Goal: Task Accomplishment & Management: Complete application form

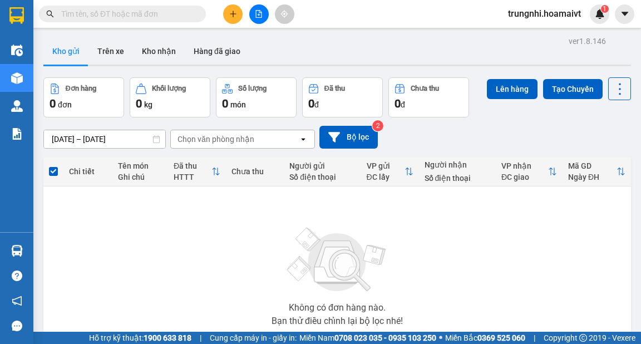
click at [235, 17] on icon "plus" at bounding box center [233, 14] width 8 height 8
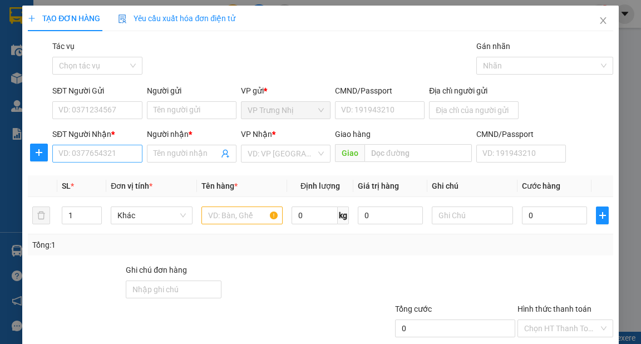
click at [110, 151] on div "SĐT Người Nhận * VD: 0377654321" at bounding box center [97, 147] width 90 height 39
click at [0, 0] on img at bounding box center [0, 0] width 0 height 0
click at [114, 155] on img at bounding box center [108, 152] width 13 height 13
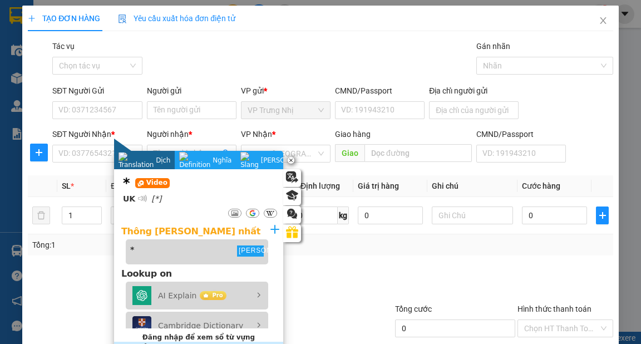
click at [129, 152] on div "Dịch Dịch" at bounding box center [144, 160] width 61 height 18
click at [432, 252] on div "Tổng: 1" at bounding box center [320, 244] width 585 height 21
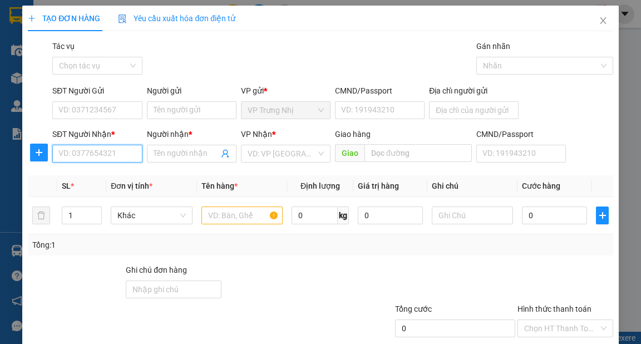
click at [105, 158] on input "SĐT Người Nhận *" at bounding box center [97, 154] width 90 height 18
click at [87, 151] on input "SĐT Người Nhận *" at bounding box center [97, 154] width 90 height 18
click at [86, 156] on input "SĐT Người Nhận *" at bounding box center [97, 154] width 90 height 18
type input "0903926720"
click at [116, 175] on div "0903926720 - PHÚ" at bounding box center [95, 176] width 75 height 12
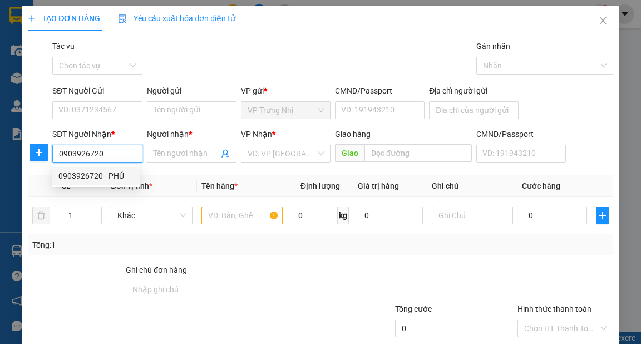
type input "PHÚ"
type input "0903926720"
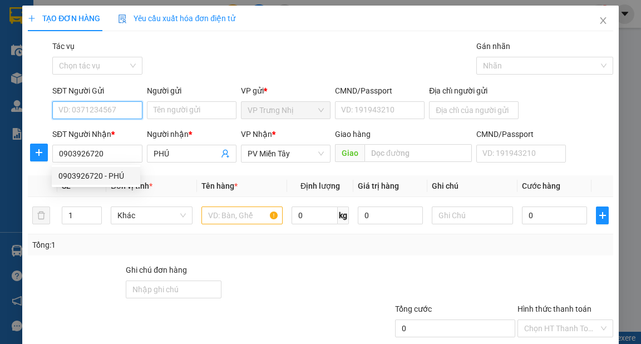
click at [129, 106] on input "SĐT Người Gửi" at bounding box center [97, 110] width 90 height 18
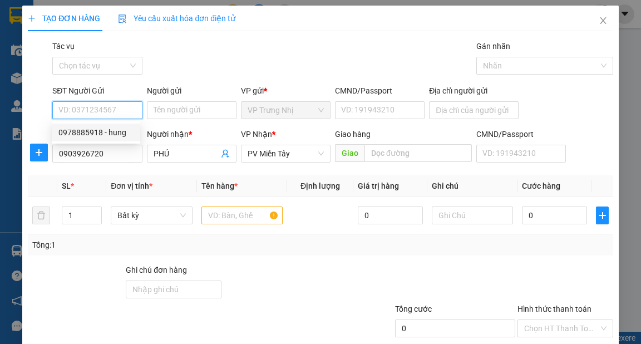
drag, startPoint x: 115, startPoint y: 132, endPoint x: 127, endPoint y: 138, distance: 14.2
click at [115, 132] on div "0978885918 - hung" at bounding box center [95, 132] width 75 height 12
type input "0978885918"
type input "hung"
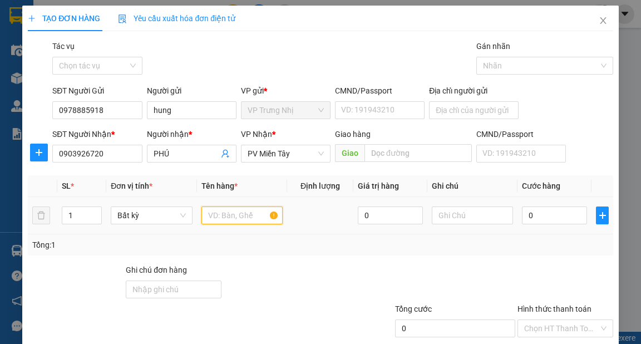
click at [247, 215] on input "text" at bounding box center [242, 215] width 82 height 18
type input "GIỎ"
type input "4"
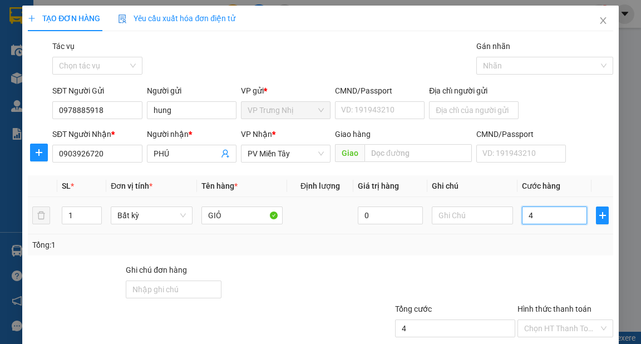
type input "40"
type input "40.000"
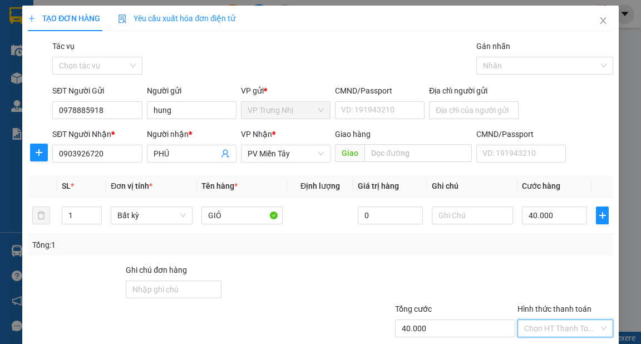
click at [543, 332] on input "Hình thức thanh toán" at bounding box center [561, 328] width 75 height 17
click at [561, 290] on div "Tại văn phòng" at bounding box center [559, 288] width 81 height 12
type input "0"
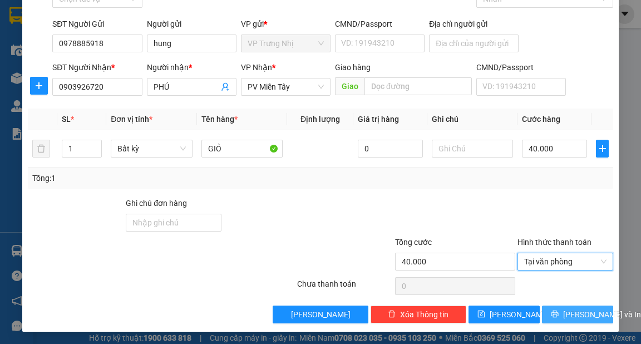
click at [577, 316] on span "[PERSON_NAME] và In" at bounding box center [602, 314] width 78 height 12
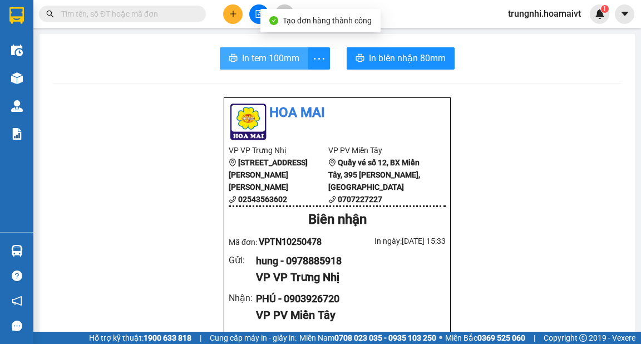
drag, startPoint x: 260, startPoint y: 59, endPoint x: 298, endPoint y: 62, distance: 37.9
click at [262, 59] on span "In tem 100mm" at bounding box center [270, 58] width 57 height 14
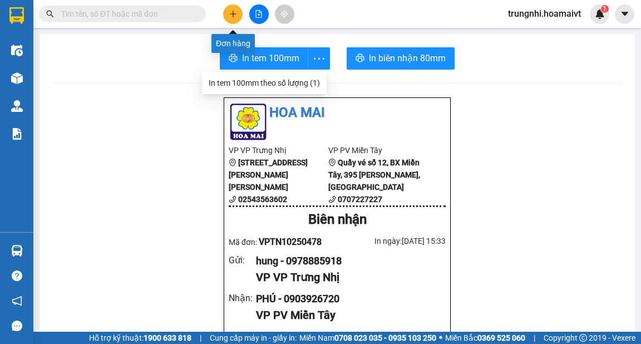
click at [230, 13] on icon "plus" at bounding box center [233, 14] width 8 height 8
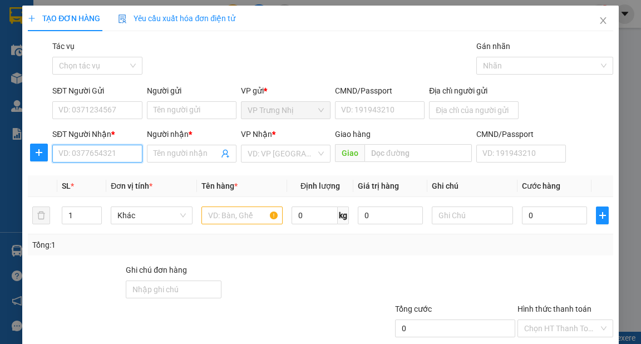
click at [100, 150] on input "SĐT Người Nhận *" at bounding box center [97, 154] width 90 height 18
click at [97, 160] on input "SĐT Người Nhận *" at bounding box center [97, 154] width 90 height 18
click at [108, 150] on input "SĐT Người Nhận *" at bounding box center [97, 154] width 90 height 18
type input "0347974698"
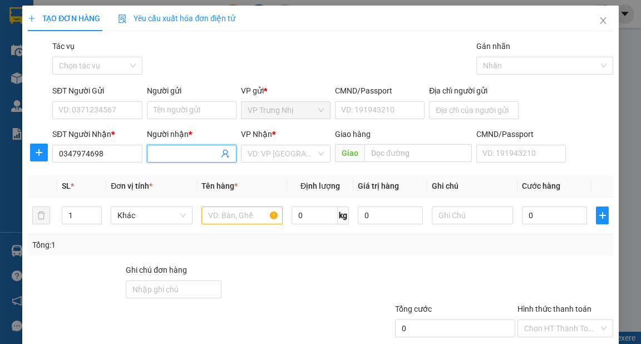
click at [180, 156] on input "Người nhận *" at bounding box center [186, 153] width 65 height 12
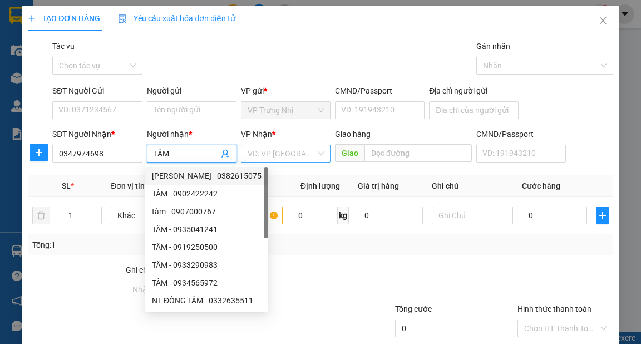
type input "TÂM"
click at [285, 156] on input "search" at bounding box center [282, 153] width 68 height 17
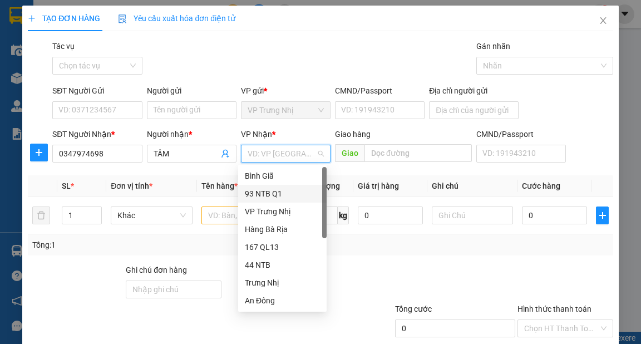
click at [276, 194] on div "93 NTB Q1" at bounding box center [282, 194] width 75 height 12
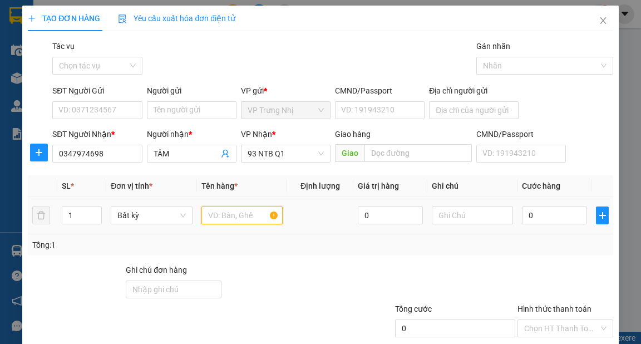
click at [253, 219] on input "text" at bounding box center [242, 215] width 82 height 18
type input "BALO"
drag, startPoint x: 550, startPoint y: 218, endPoint x: 588, endPoint y: 217, distance: 37.9
click at [550, 218] on input "0" at bounding box center [554, 215] width 65 height 18
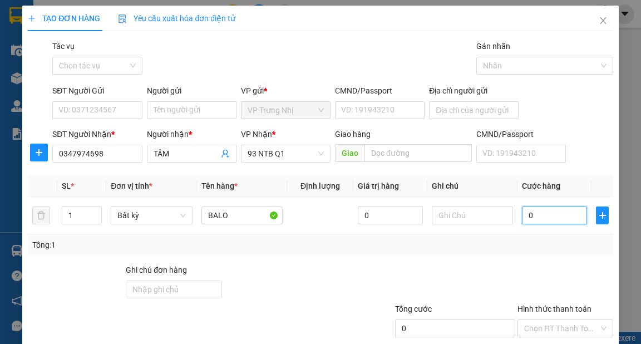
type input "3"
type input "30"
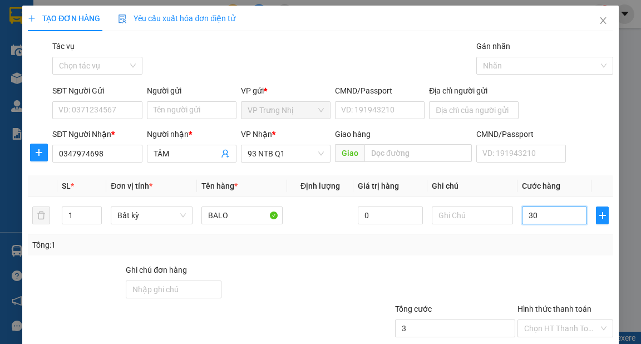
type input "30"
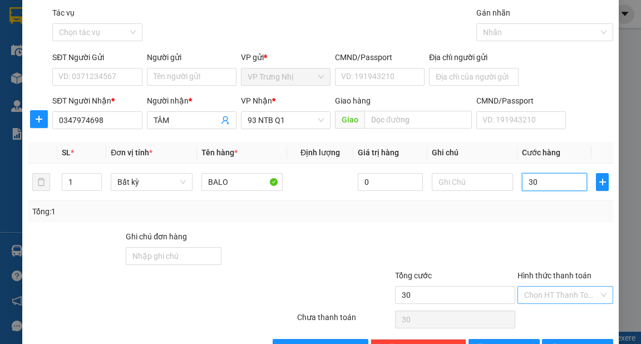
scroll to position [67, 0]
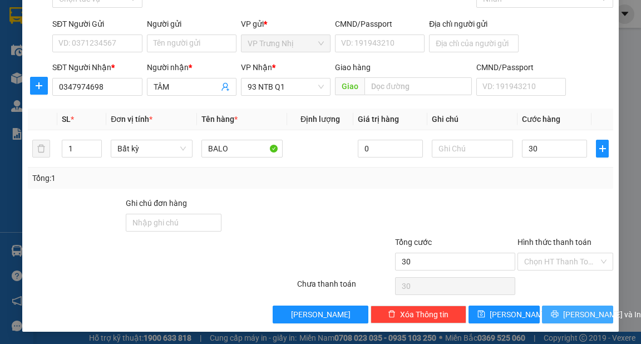
type input "30.000"
click at [579, 318] on span "[PERSON_NAME] và In" at bounding box center [602, 314] width 78 height 12
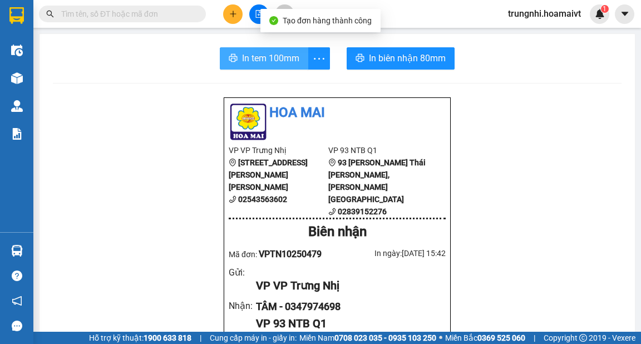
click at [282, 60] on span "In tem 100mm" at bounding box center [270, 58] width 57 height 14
click at [283, 62] on span "In tem 100mm" at bounding box center [270, 58] width 57 height 14
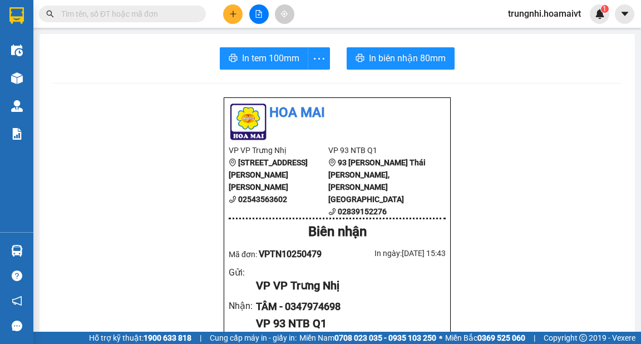
click at [230, 14] on icon "plus" at bounding box center [233, 14] width 8 height 8
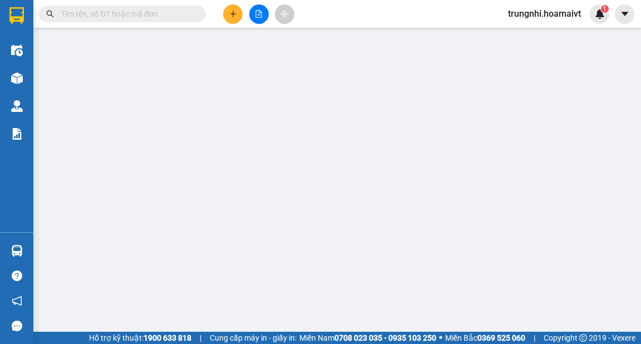
click at [235, 14] on span "Yêu cầu xuất hóa đơn điện tử" at bounding box center [176, 18] width 117 height 9
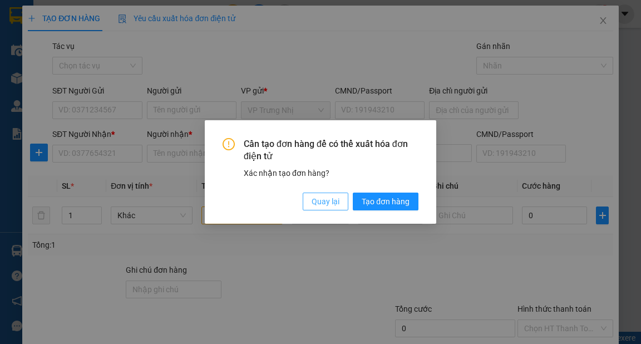
click at [332, 206] on span "Quay lại" at bounding box center [326, 201] width 28 height 12
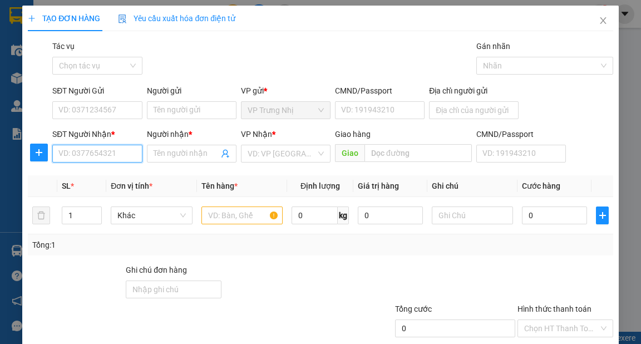
click at [84, 146] on input "SĐT Người Nhận *" at bounding box center [97, 154] width 90 height 18
drag, startPoint x: 121, startPoint y: 151, endPoint x: 258, endPoint y: 157, distance: 137.6
click at [127, 151] on input "SĐT Người Nhận *" at bounding box center [97, 154] width 90 height 18
click at [105, 156] on input "SĐT Người Nhận *" at bounding box center [97, 154] width 90 height 18
click at [599, 19] on icon "close" at bounding box center [603, 20] width 9 height 9
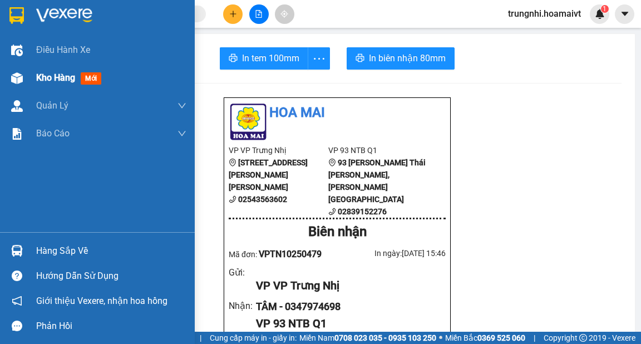
click at [20, 77] on img at bounding box center [17, 78] width 12 height 12
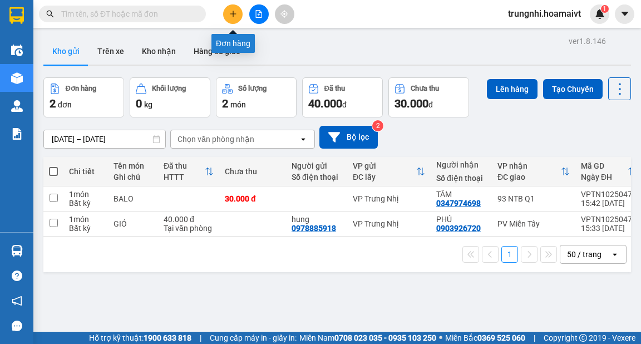
click at [233, 15] on icon "plus" at bounding box center [233, 14] width 1 height 6
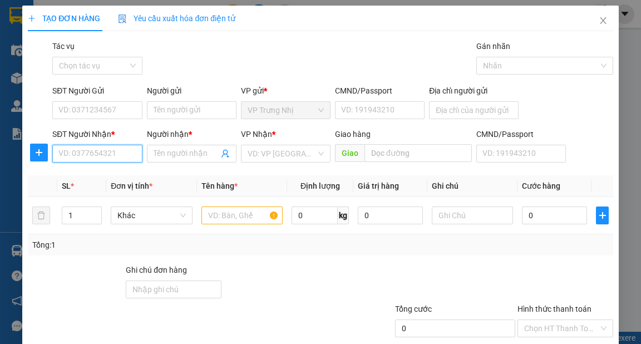
click at [109, 149] on input "SĐT Người Nhận *" at bounding box center [97, 154] width 90 height 18
click at [74, 151] on input "0902424433" at bounding box center [97, 154] width 90 height 18
type input "0904424433"
click at [113, 176] on div "0904424433 - ÂN" at bounding box center [95, 176] width 75 height 12
type input "ÂN"
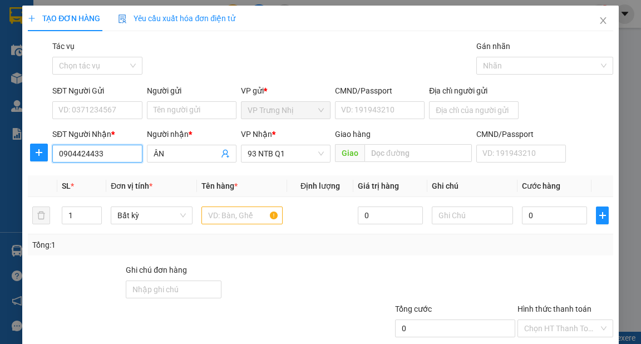
type input "0904424433"
click at [110, 119] on div "SĐT Người Gửi VD: 0371234567" at bounding box center [97, 104] width 90 height 39
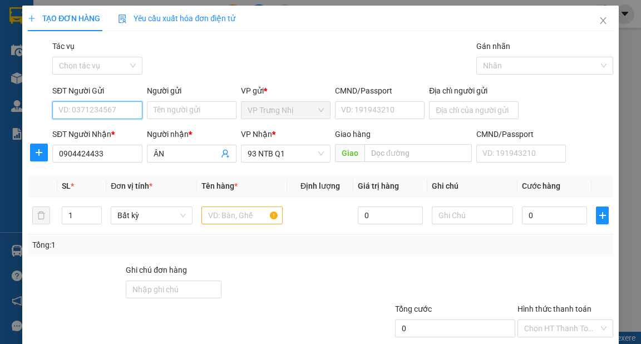
click at [130, 109] on input "SĐT Người Gửi" at bounding box center [97, 110] width 90 height 18
click at [118, 135] on div "0989692131 - Tuân" at bounding box center [95, 132] width 75 height 12
type input "0989692131"
type input "Tuân"
click at [246, 223] on div at bounding box center [242, 215] width 82 height 22
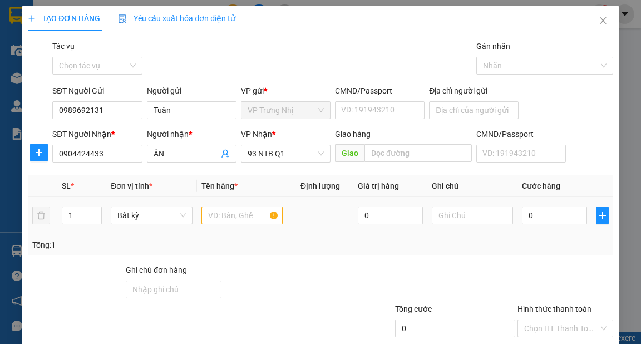
click at [242, 215] on input "text" at bounding box center [242, 215] width 82 height 18
type input "2 THÙNG"
type input "2"
click at [95, 211] on icon "up" at bounding box center [96, 213] width 4 height 4
click at [549, 214] on input "0" at bounding box center [554, 215] width 65 height 18
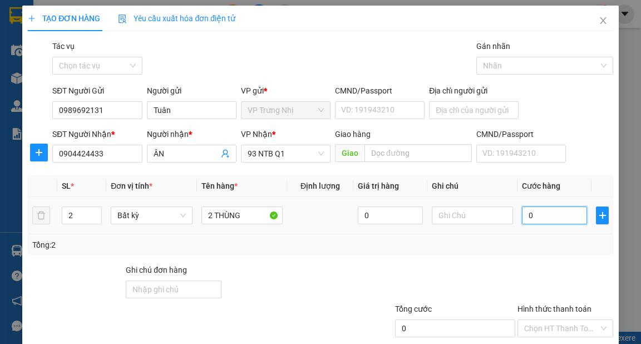
type input "8"
type input "80"
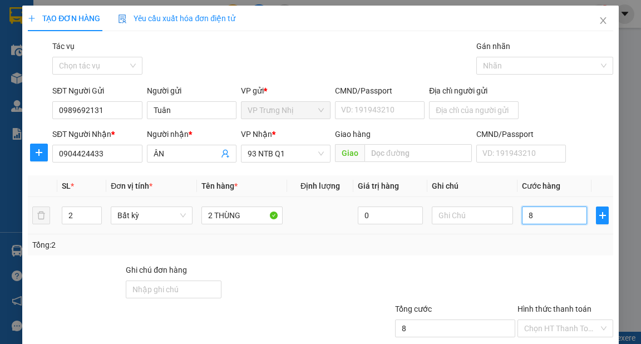
type input "80"
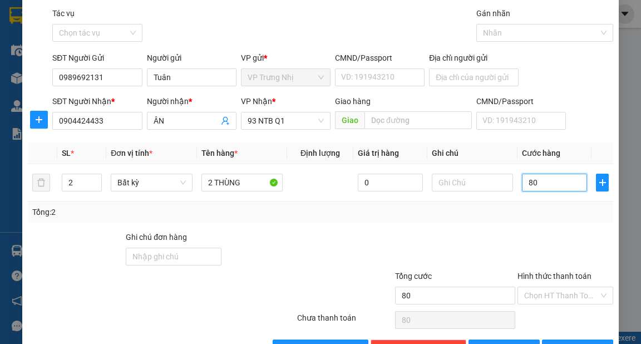
scroll to position [67, 0]
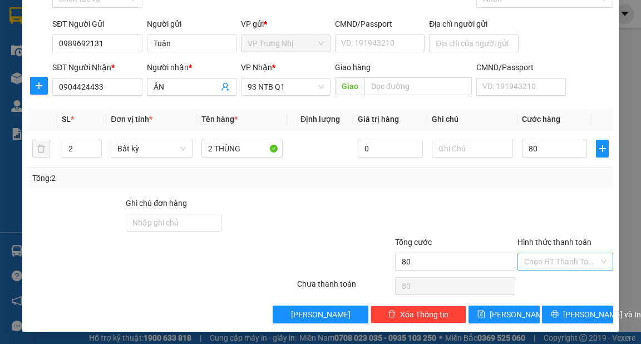
type input "80.000"
click at [551, 266] on input "Hình thức thanh toán" at bounding box center [561, 261] width 75 height 17
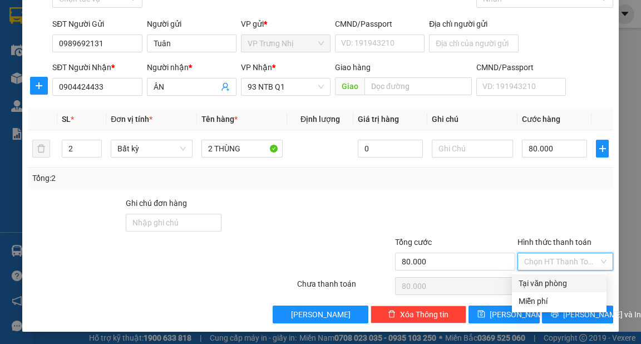
click at [561, 285] on div "Tại văn phòng" at bounding box center [559, 283] width 81 height 12
type input "0"
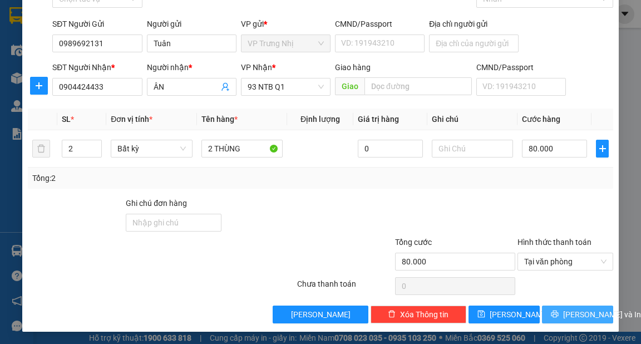
click at [579, 315] on span "[PERSON_NAME] và In" at bounding box center [602, 314] width 78 height 12
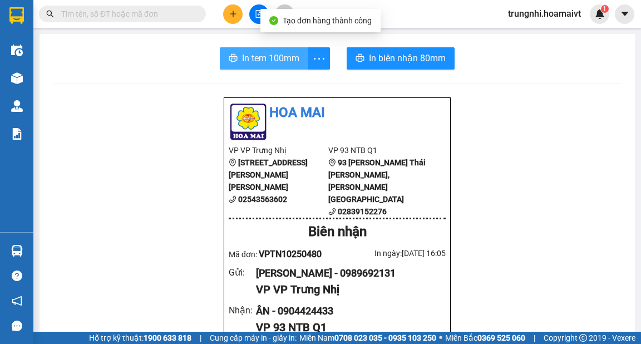
click at [280, 58] on span "In tem 100mm" at bounding box center [270, 58] width 57 height 14
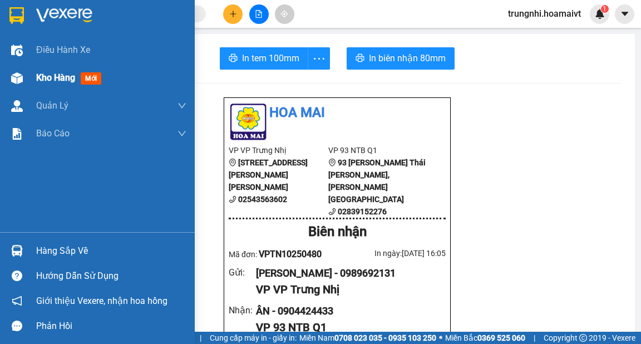
click at [38, 78] on span "Kho hàng" at bounding box center [55, 77] width 39 height 11
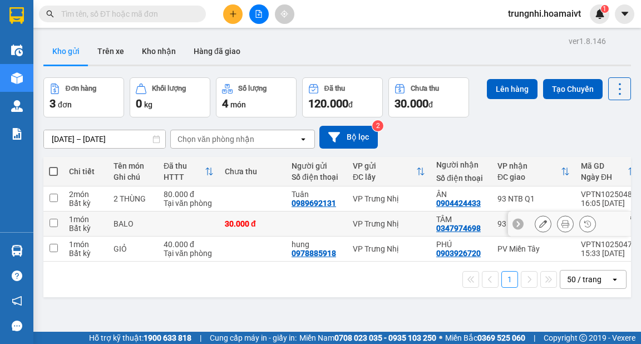
click at [54, 222] on input "checkbox" at bounding box center [54, 223] width 8 height 8
checkbox input "true"
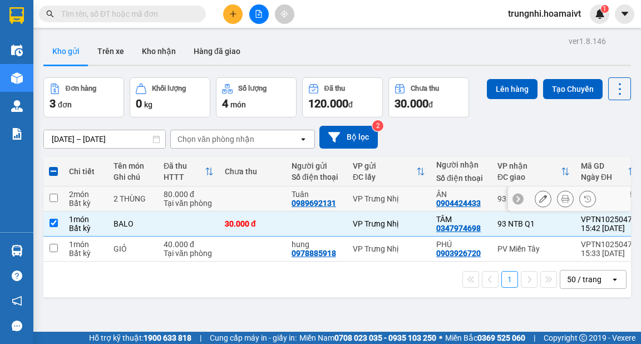
click at [57, 198] on td at bounding box center [53, 198] width 20 height 25
checkbox input "true"
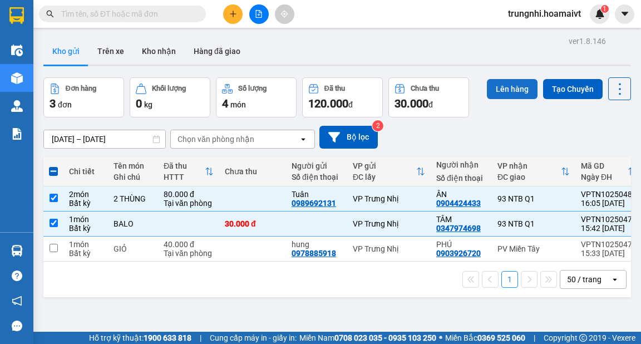
click at [518, 87] on button "Lên hàng" at bounding box center [512, 89] width 51 height 20
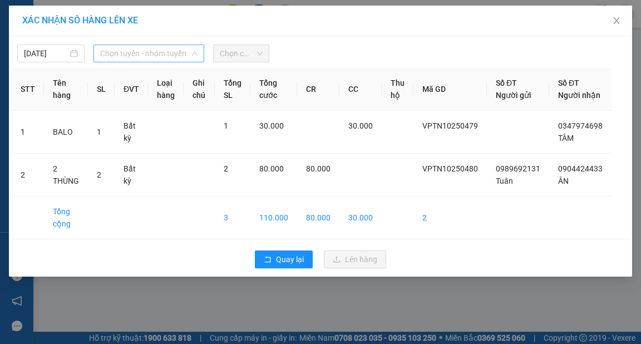
click at [162, 57] on span "Chọn tuyến - nhóm tuyến" at bounding box center [148, 53] width 97 height 17
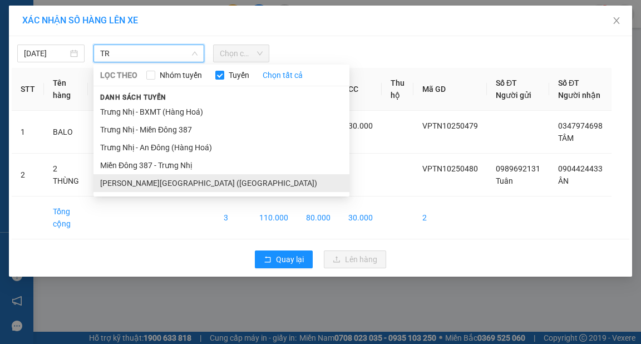
type input "TR"
click at [170, 186] on li "[PERSON_NAME][GEOGRAPHIC_DATA] ([GEOGRAPHIC_DATA])" at bounding box center [221, 183] width 256 height 18
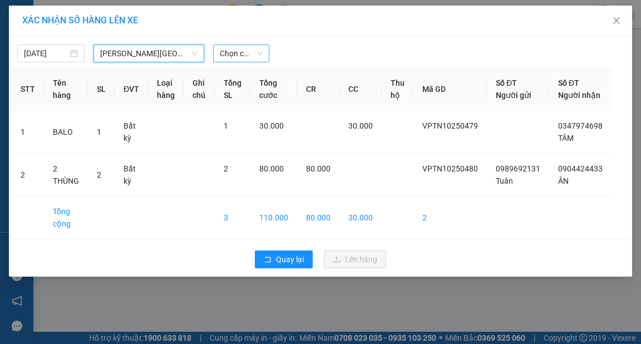
click at [225, 51] on span "Chọn chuyến" at bounding box center [241, 53] width 43 height 17
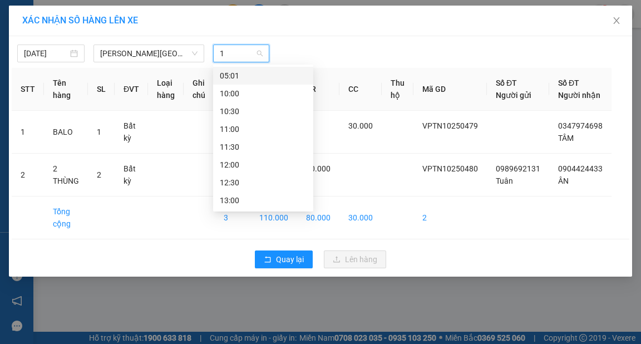
type input "16"
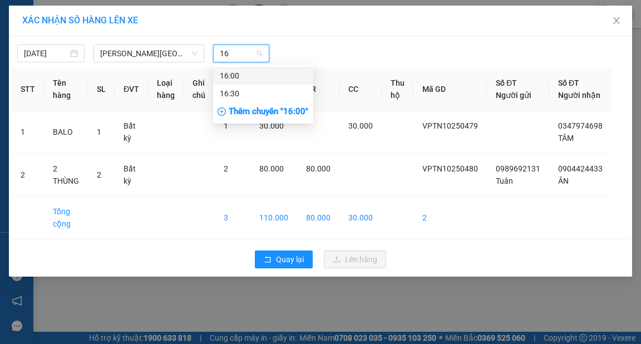
click at [250, 73] on div "16:00" at bounding box center [263, 76] width 87 height 12
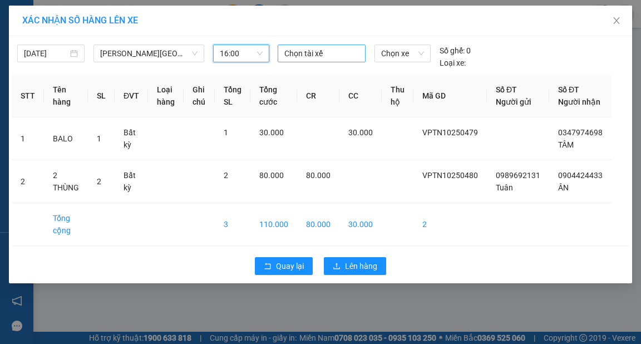
click at [302, 57] on div at bounding box center [321, 53] width 82 height 13
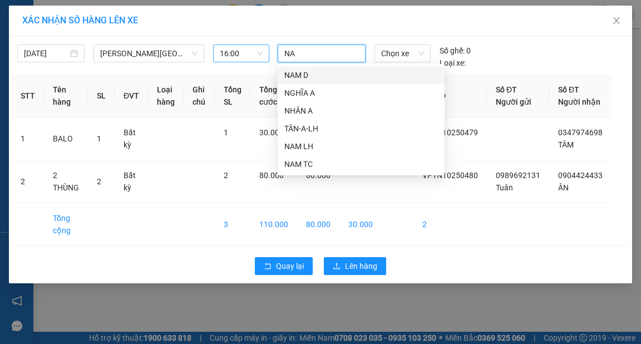
type input "NAM"
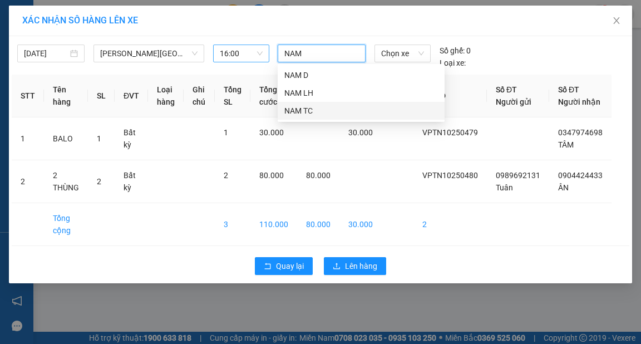
click at [310, 109] on div "NAM TC" at bounding box center [361, 111] width 154 height 12
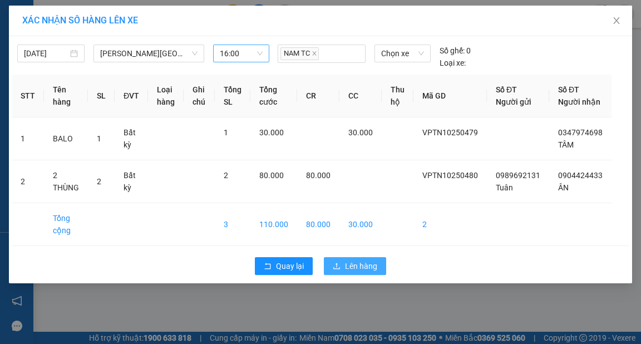
drag, startPoint x: 349, startPoint y: 279, endPoint x: 419, endPoint y: 288, distance: 70.7
click at [349, 272] on span "Lên hàng" at bounding box center [361, 266] width 32 height 12
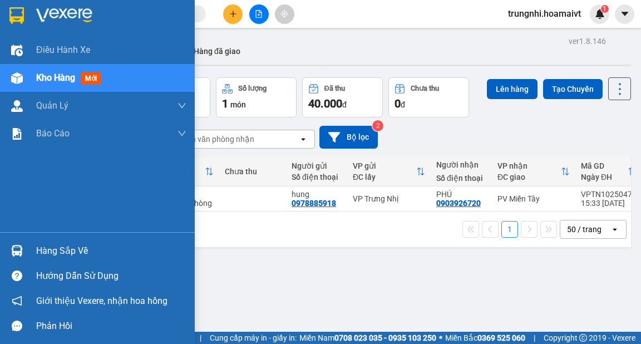
click at [21, 85] on div at bounding box center [16, 77] width 19 height 19
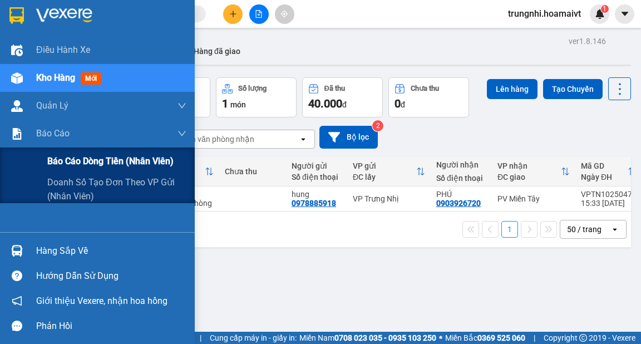
click at [69, 168] on span "Báo cáo dòng tiền (nhân viên)" at bounding box center [110, 161] width 126 height 14
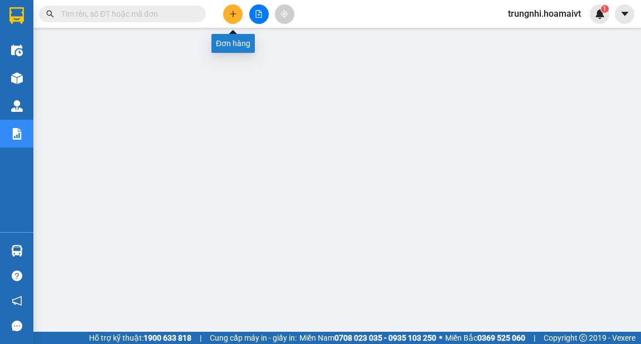
click at [231, 13] on icon "plus" at bounding box center [233, 13] width 6 height 1
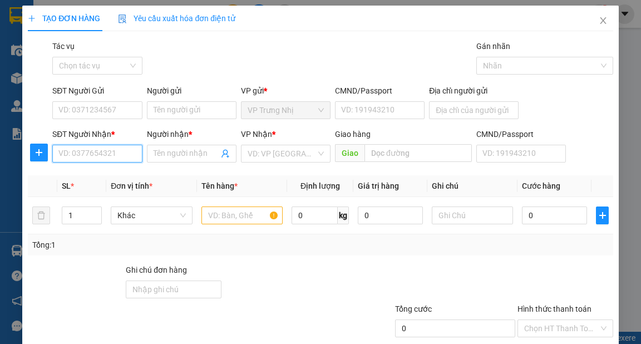
drag, startPoint x: 98, startPoint y: 159, endPoint x: 207, endPoint y: 167, distance: 108.8
click at [99, 159] on input "SĐT Người Nhận *" at bounding box center [97, 154] width 90 height 18
click at [98, 159] on input "SĐT Người Nhận *" at bounding box center [97, 154] width 90 height 18
type input "0903668620"
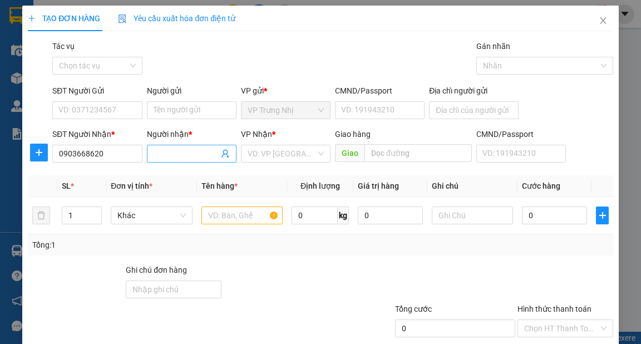
click at [184, 156] on input "Người nhận *" at bounding box center [186, 153] width 65 height 12
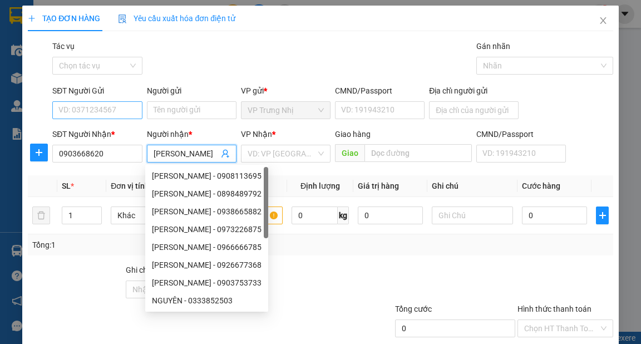
type input "[PERSON_NAME]"
click at [125, 111] on input "SĐT Người Gửi" at bounding box center [97, 110] width 90 height 18
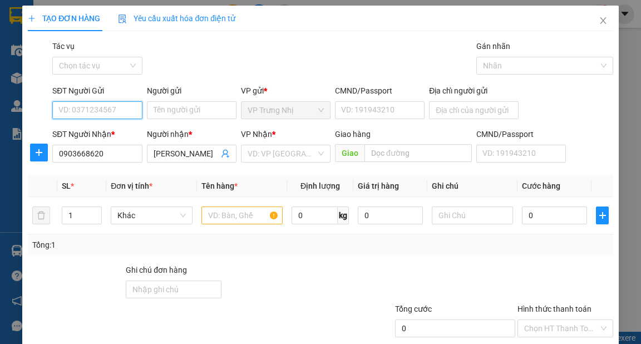
click at [128, 112] on input "SĐT Người Gửi" at bounding box center [97, 110] width 90 height 18
click at [111, 110] on input "0" at bounding box center [97, 110] width 90 height 18
click at [76, 109] on input "0" at bounding box center [97, 110] width 90 height 18
click at [88, 116] on input "0" at bounding box center [97, 110] width 90 height 18
click at [93, 114] on input "0" at bounding box center [97, 110] width 90 height 18
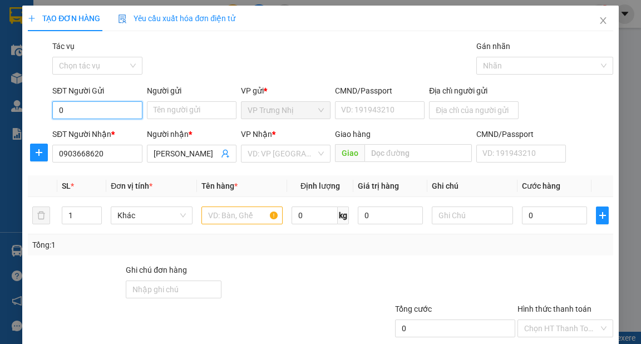
click at [93, 114] on input "0" at bounding box center [97, 110] width 90 height 18
type input "0903452790"
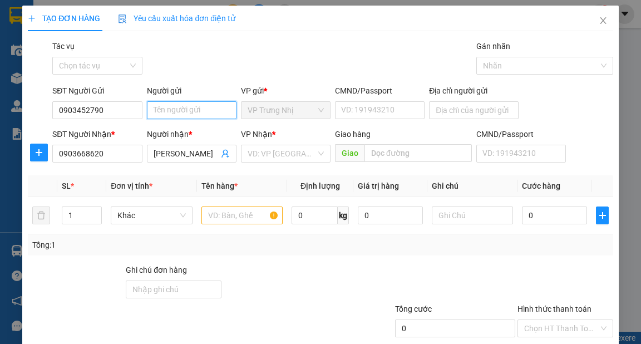
click at [177, 111] on input "Người gửi" at bounding box center [192, 110] width 90 height 18
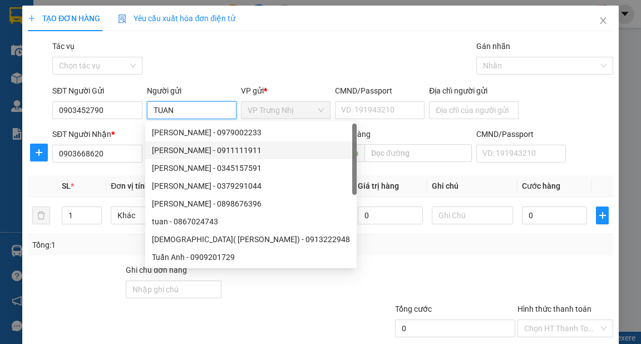
type input "TUAN"
click at [288, 145] on input "search" at bounding box center [282, 153] width 68 height 17
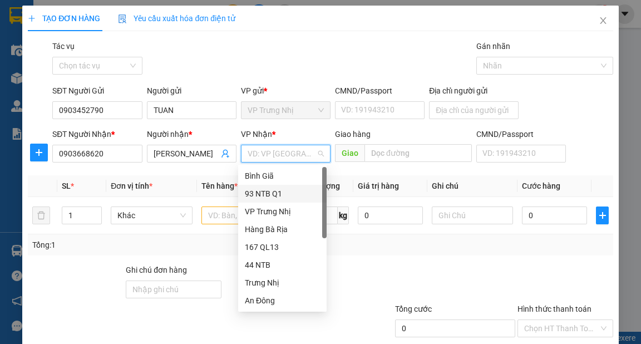
click at [269, 198] on div "93 NTB Q1" at bounding box center [282, 194] width 75 height 12
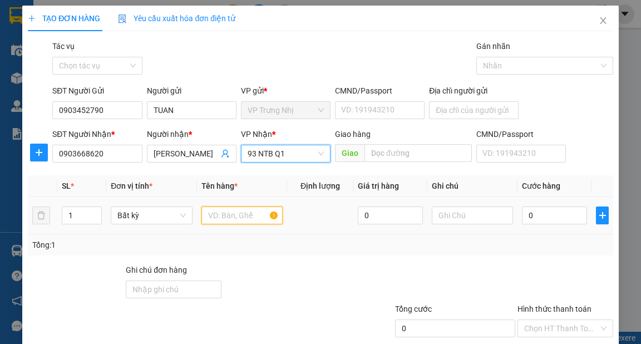
click at [252, 222] on input "text" at bounding box center [242, 215] width 82 height 18
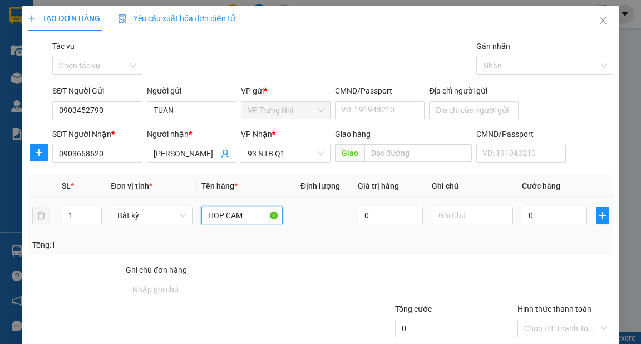
type input "HOP CAM"
type input "3"
type input "30"
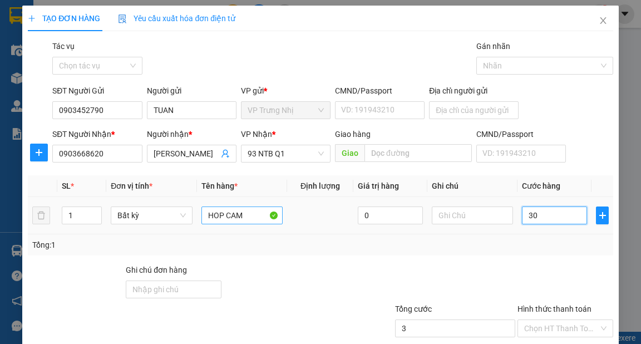
type input "30"
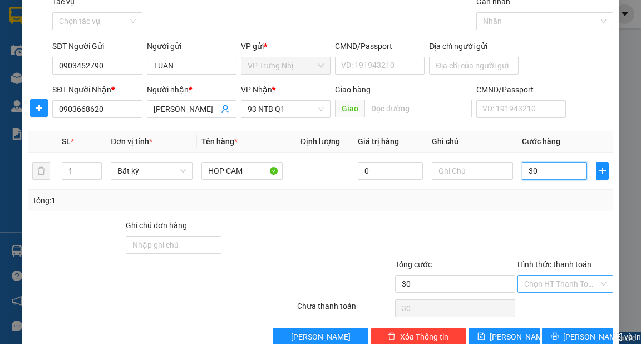
scroll to position [67, 0]
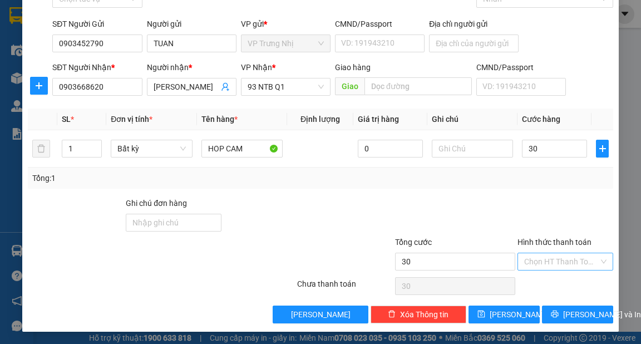
type input "30.000"
click at [543, 258] on input "Hình thức thanh toán" at bounding box center [561, 261] width 75 height 17
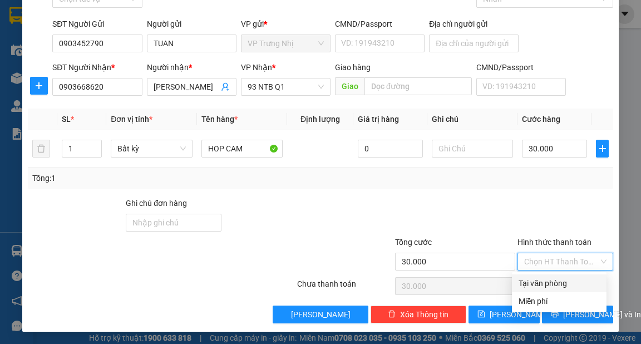
click at [552, 281] on div "Tại văn phòng" at bounding box center [559, 283] width 81 height 12
type input "0"
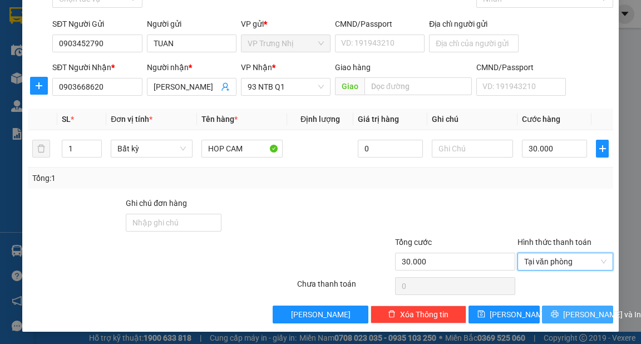
click at [577, 316] on span "[PERSON_NAME] và In" at bounding box center [602, 314] width 78 height 12
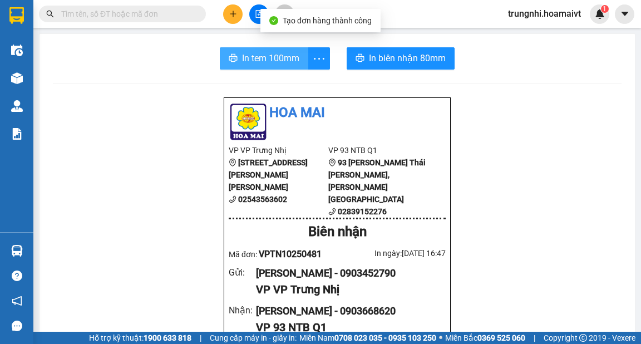
click at [262, 57] on span "In tem 100mm" at bounding box center [270, 58] width 57 height 14
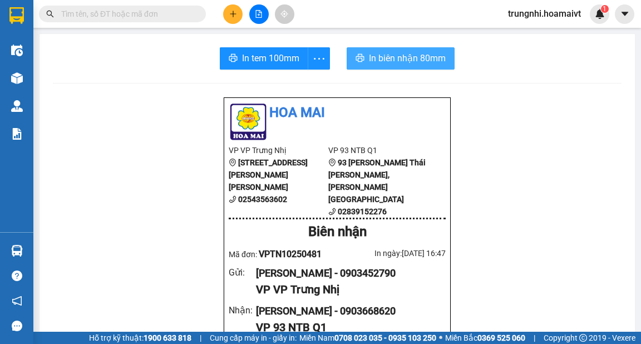
click at [418, 58] on span "In biên nhận 80mm" at bounding box center [407, 58] width 77 height 14
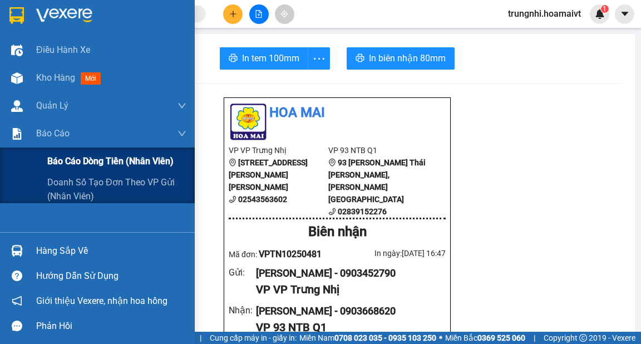
click at [69, 160] on span "Báo cáo dòng tiền (nhân viên)" at bounding box center [110, 161] width 126 height 14
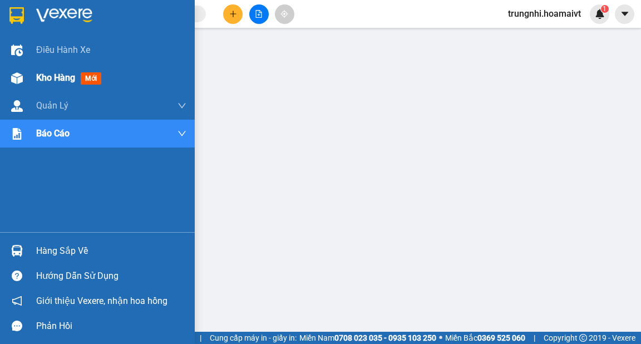
click at [29, 78] on div "Kho hàng mới" at bounding box center [97, 78] width 195 height 28
